Goal: Information Seeking & Learning: Learn about a topic

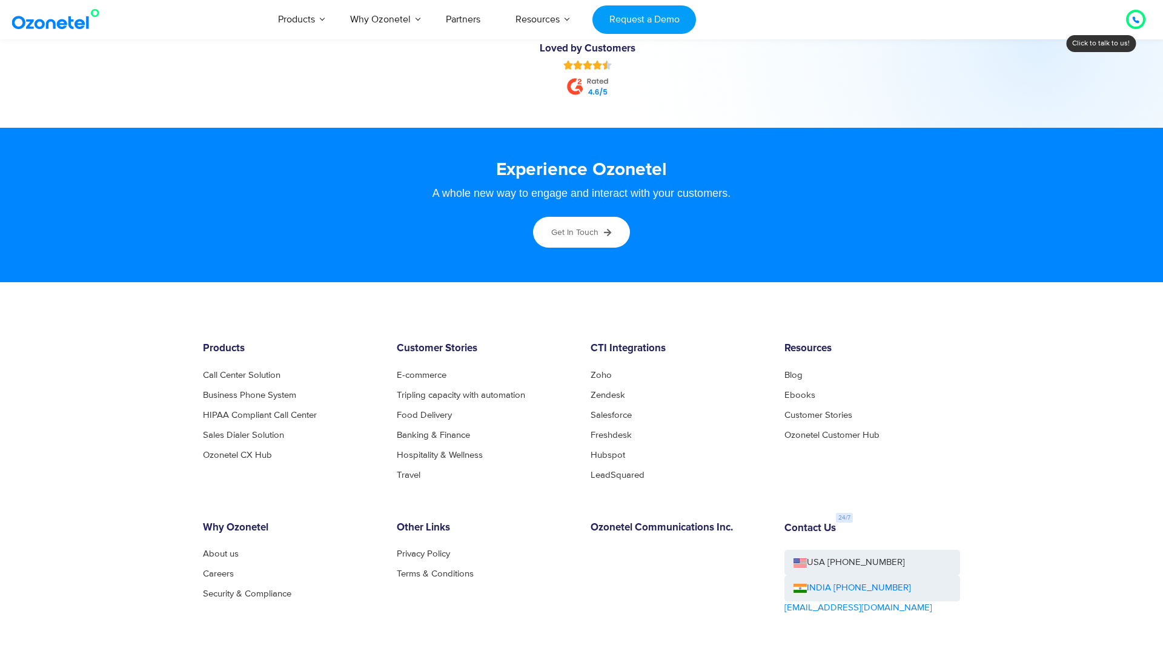
scroll to position [6461, 0]
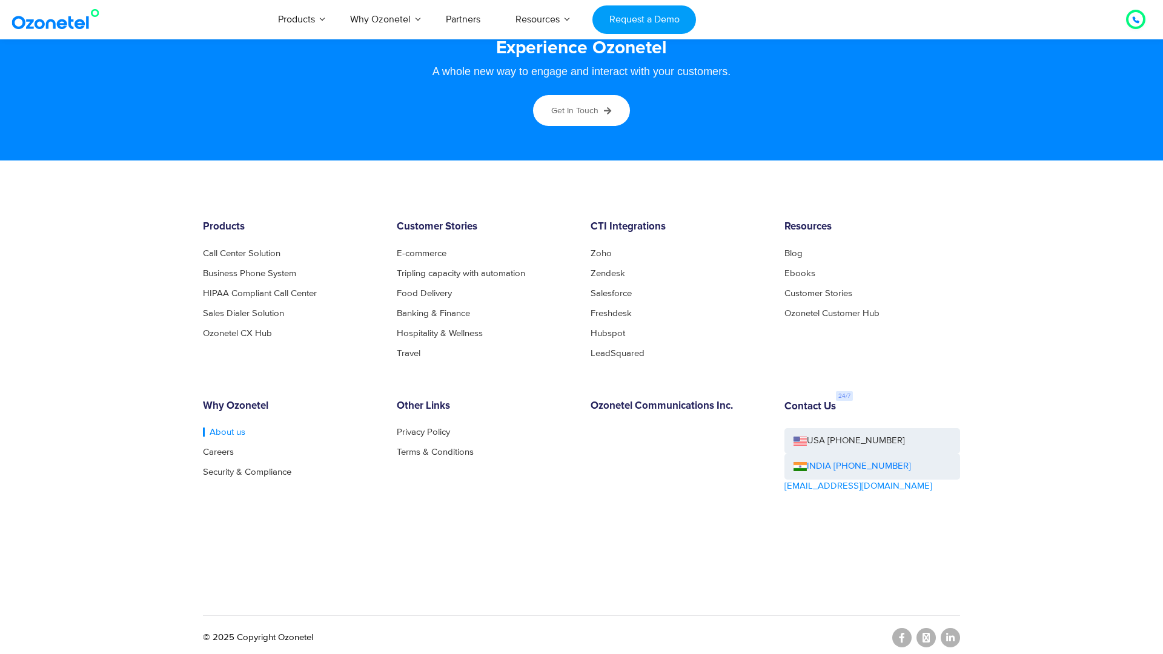
click at [227, 433] on link "About us" at bounding box center [224, 432] width 42 height 9
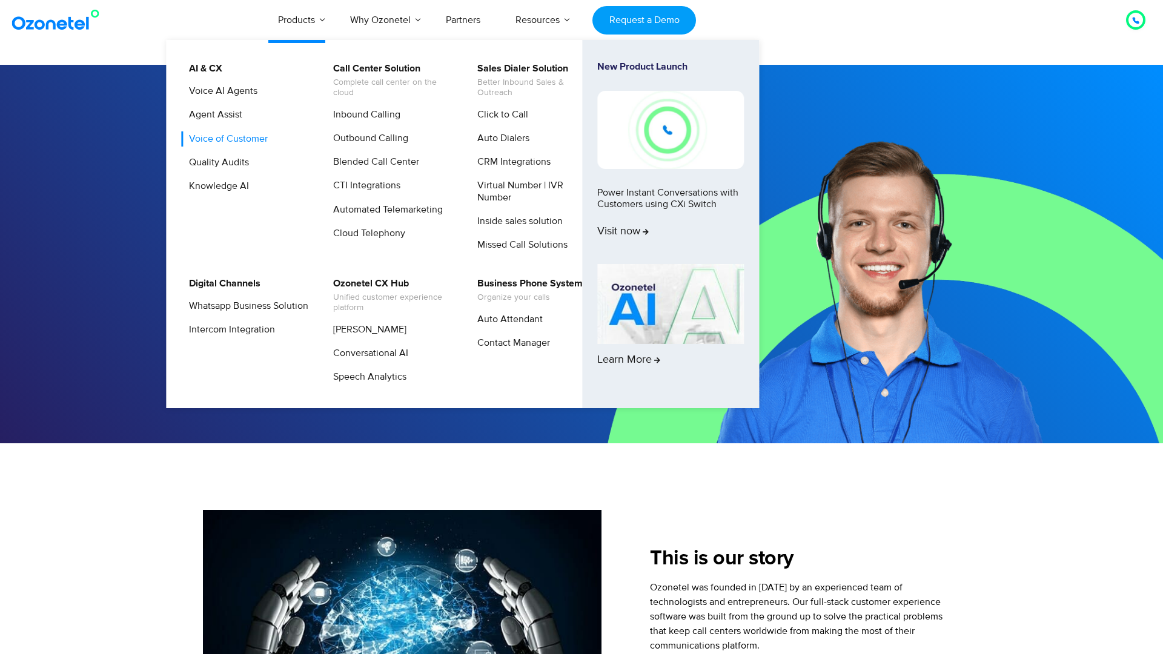
click at [230, 139] on link "Voice of Customer" at bounding box center [225, 138] width 88 height 15
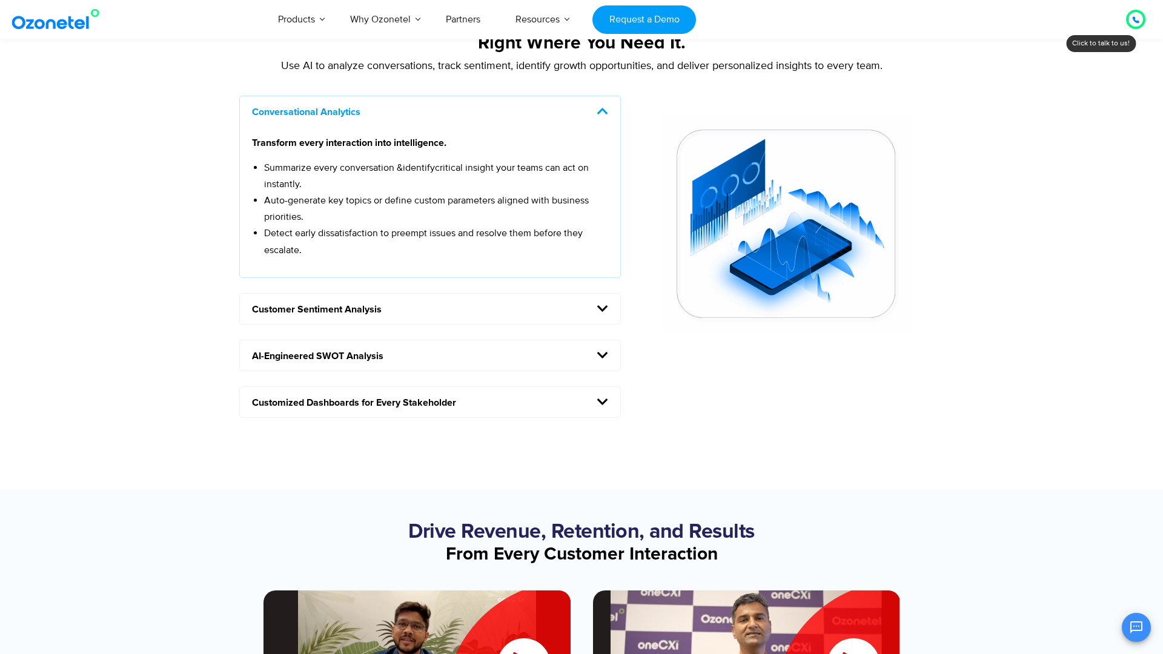
scroll to position [1094, 0]
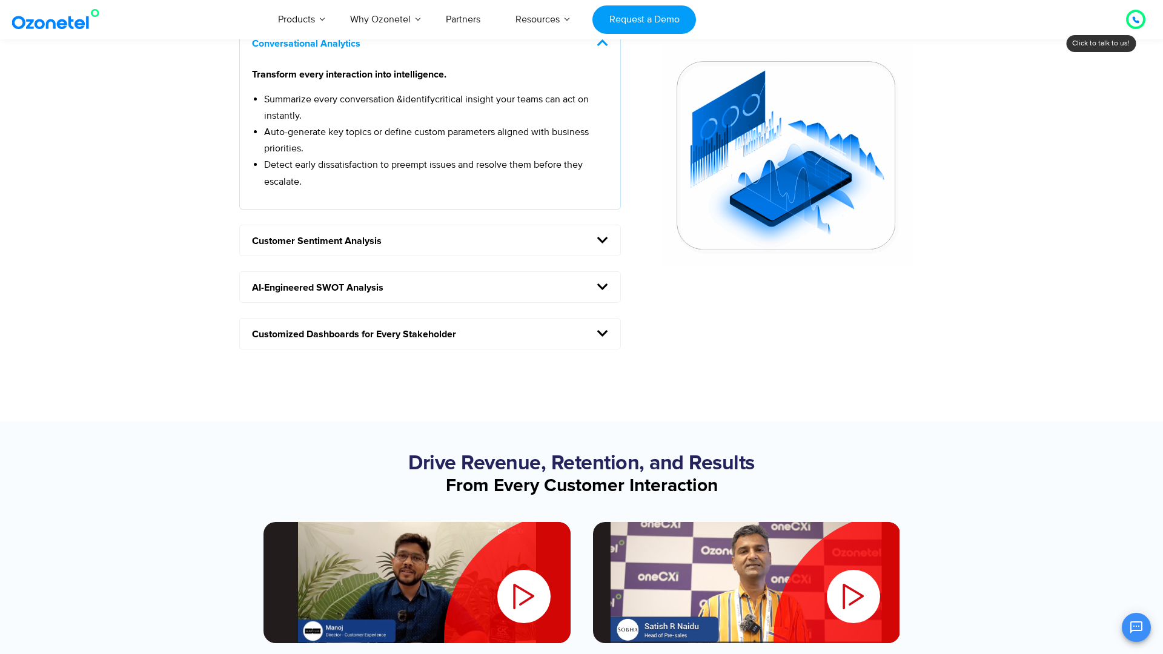
click at [467, 231] on h5 "Customer Sentiment Analysis" at bounding box center [430, 240] width 380 height 30
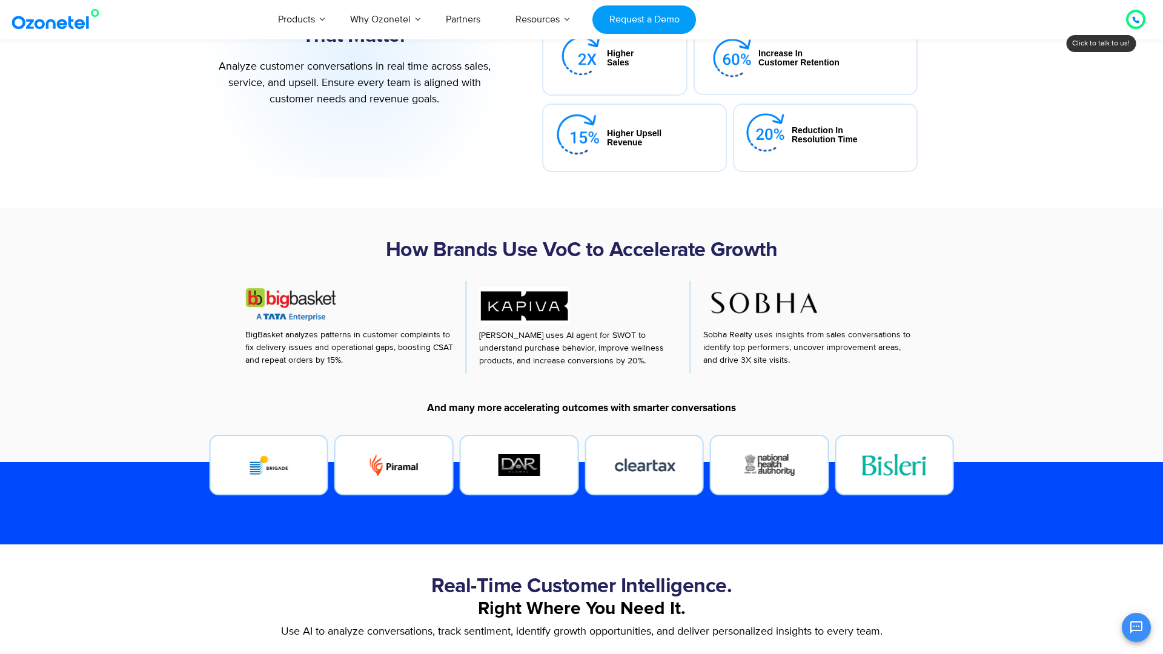
scroll to position [0, 0]
